Goal: Go to known website: Go to known website

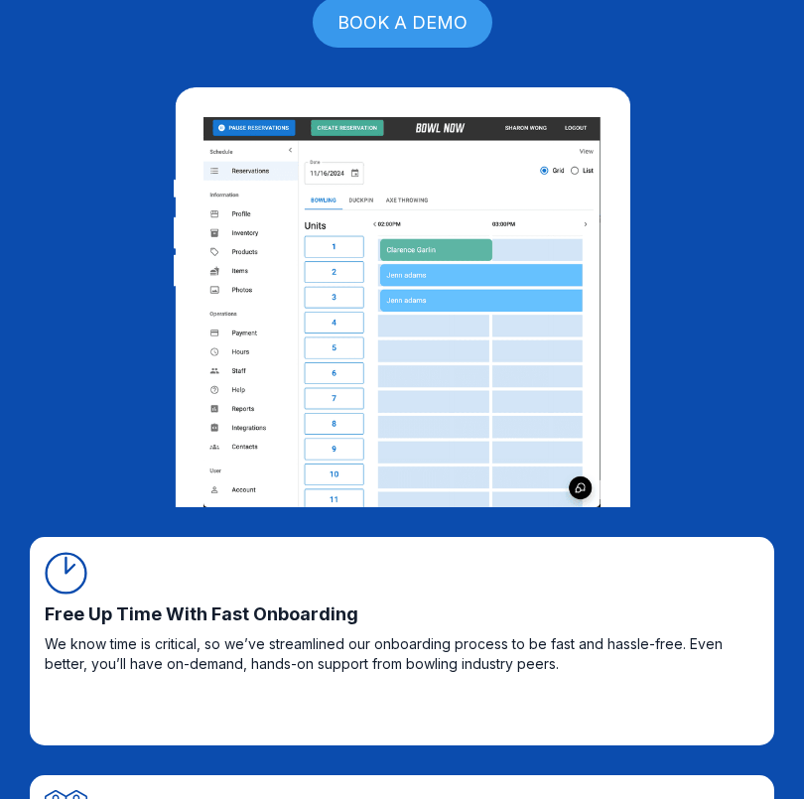
scroll to position [595, 0]
